Goal: Obtain resource: Download file/media

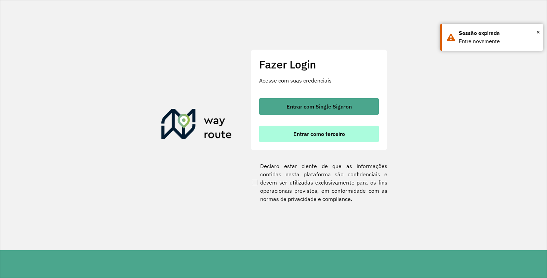
click at [314, 134] on span "Entrar como terceiro" at bounding box center [319, 133] width 52 height 5
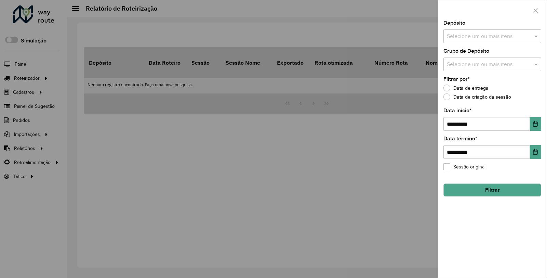
click at [507, 37] on input "text" at bounding box center [489, 36] width 88 height 8
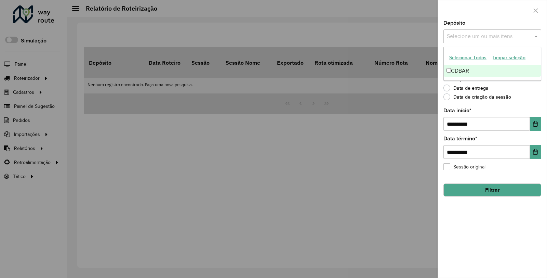
drag, startPoint x: 495, startPoint y: 76, endPoint x: 499, endPoint y: 87, distance: 11.5
click at [494, 76] on div "CDBAR" at bounding box center [492, 71] width 97 height 12
click at [534, 124] on icon "Choose Date" at bounding box center [535, 123] width 4 height 5
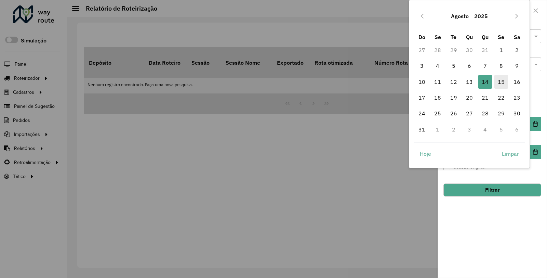
click at [499, 84] on span "15" at bounding box center [501, 82] width 14 height 14
type input "**********"
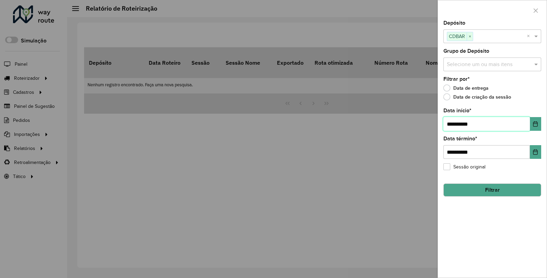
click at [499, 84] on span "15" at bounding box center [501, 82] width 14 height 14
click at [484, 189] on button "Filtrar" at bounding box center [493, 189] width 98 height 13
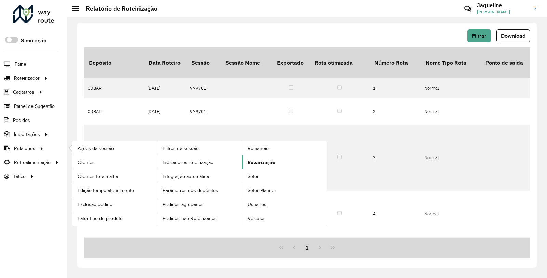
click at [261, 159] on span "Roteirização" at bounding box center [262, 162] width 28 height 7
click at [262, 160] on span "Roteirização" at bounding box center [262, 162] width 28 height 7
click at [264, 162] on span "Roteirização" at bounding box center [262, 162] width 28 height 7
click at [263, 162] on span "Roteirização" at bounding box center [262, 162] width 28 height 7
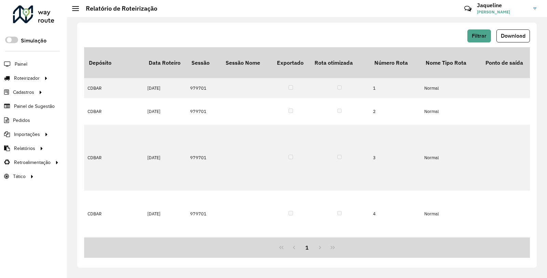
click at [353, 1] on hb-header "Relatório de Roteirização Críticas? Dúvidas? Elogios? Sugestões? Entre em conta…" at bounding box center [307, 8] width 480 height 17
click at [504, 32] on button "Download" at bounding box center [514, 35] width 34 height 13
click at [519, 39] on button "Download" at bounding box center [514, 35] width 34 height 13
